Goal: Contribute content: Add original content to the website for others to see

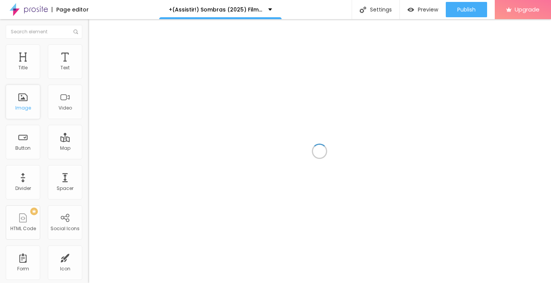
click at [25, 111] on div "Image" at bounding box center [23, 107] width 16 height 5
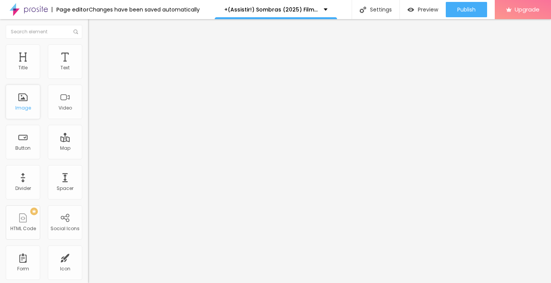
click at [26, 110] on div "Image" at bounding box center [23, 107] width 16 height 5
click at [25, 108] on div "Image" at bounding box center [23, 107] width 16 height 5
click at [88, 66] on span "Add image" at bounding box center [103, 62] width 31 height 7
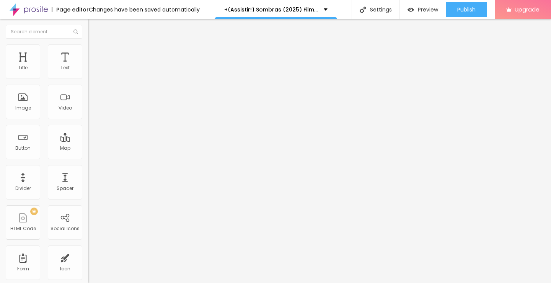
click at [88, 77] on input "text" at bounding box center [134, 74] width 92 height 8
paste input "+(Assistir!) Sombras (2025) Filme Completo Online Dublado em Português"
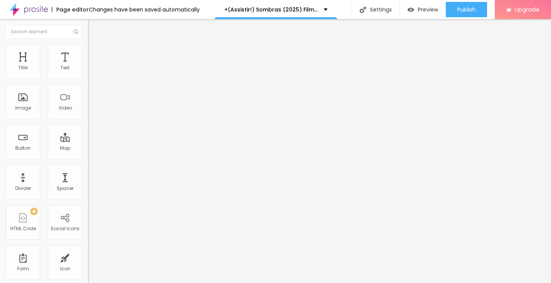
click at [88, 77] on input "+(Assistir!) Sombras (2025) Filme Completo Online Dublado em Português" at bounding box center [134, 74] width 92 height 8
type input "+(Assistir!) Sombras (2025) Filme Completo Online Dublado em Português"
click at [88, 157] on input "https://" at bounding box center [134, 153] width 92 height 8
drag, startPoint x: 39, startPoint y: 212, endPoint x: 0, endPoint y: 207, distance: 39.3
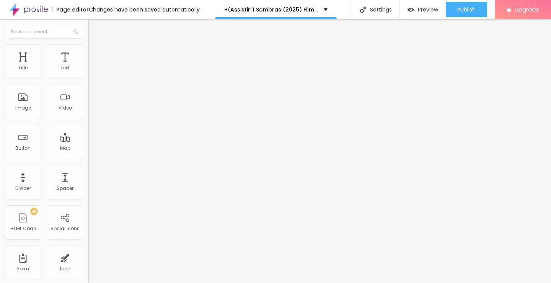
click at [88, 175] on div "Change image Image description (Alt) +(Assistir!) Sombras (2025) Filme Completo…" at bounding box center [132, 117] width 88 height 115
paste input "[DOMAIN_NAME]/pt/movie/1530315/pro"
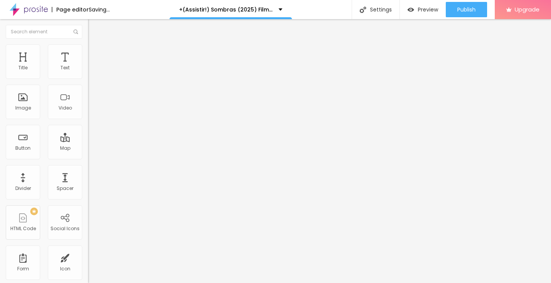
type input "[URL][DOMAIN_NAME]"
click at [88, 77] on input "+(Assistir!) Sombras (2025) Filme Completo Online Dublado em Português" at bounding box center [134, 74] width 92 height 8
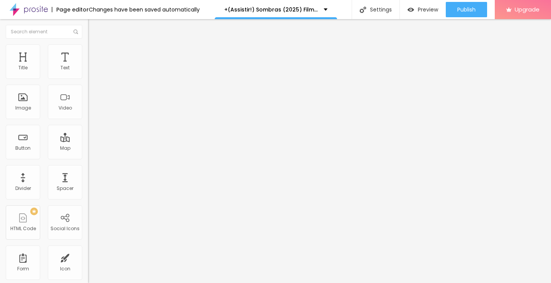
click at [94, 30] on img "button" at bounding box center [97, 28] width 6 height 6
click at [94, 30] on div "Edit Title" at bounding box center [111, 28] width 34 height 6
click at [94, 29] on img "button" at bounding box center [97, 28] width 6 height 6
click at [94, 27] on img "button" at bounding box center [97, 28] width 6 height 6
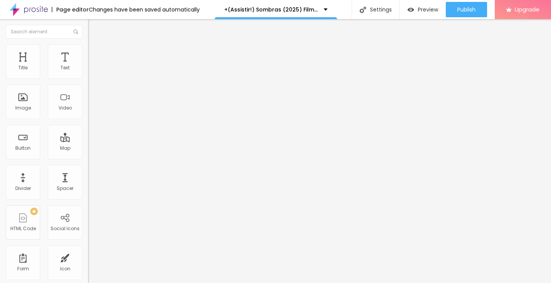
drag, startPoint x: 47, startPoint y: 86, endPoint x: 0, endPoint y: 121, distance: 58.9
click at [88, 121] on div "Text Click me Align Size Default Small Default Big Link URL https:// Open in ne…" at bounding box center [132, 115] width 88 height 111
paste input "ASSISTA AGORA ►⟹ Sombras Filme CompletoHD"
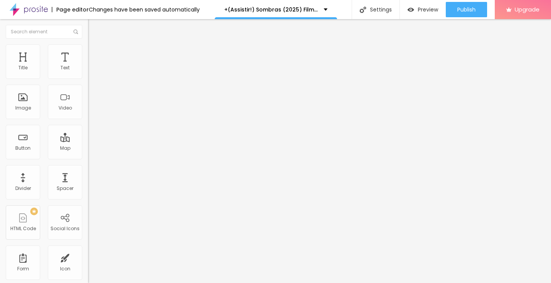
type input "ASSISTA AGORA ►⟹ Sombras Filme CompletoHD"
drag, startPoint x: 45, startPoint y: 160, endPoint x: 0, endPoint y: 173, distance: 46.6
click at [88, 171] on div "Text ASSISTA AGORA ►⟹ Sombras Filme CompletoHD Align Size Default Small Default…" at bounding box center [132, 115] width 88 height 111
paste input "[DOMAIN_NAME]/pt/movie/1530315/pro"
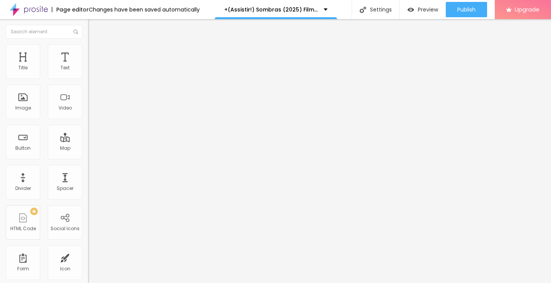
scroll to position [0, 31]
type input "[URL][DOMAIN_NAME]"
click at [88, 91] on img at bounding box center [90, 88] width 5 height 5
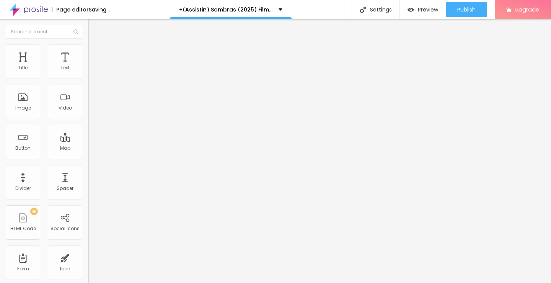
click at [94, 28] on img "button" at bounding box center [97, 28] width 6 height 6
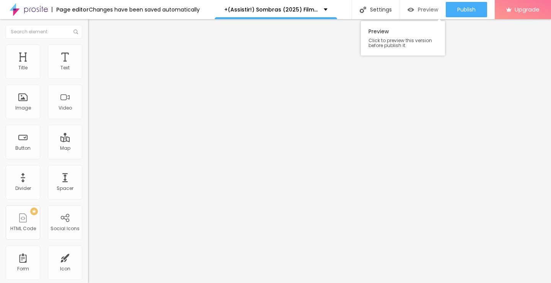
click at [418, 7] on span "Preview" at bounding box center [428, 10] width 20 height 6
